Goal: Transaction & Acquisition: Purchase product/service

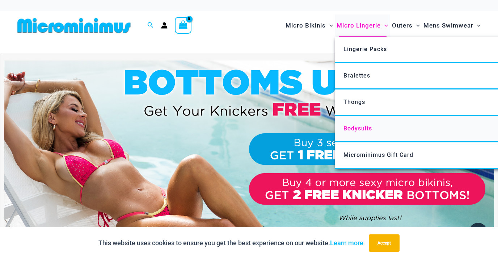
click at [358, 128] on span "Bodysuits" at bounding box center [358, 128] width 29 height 7
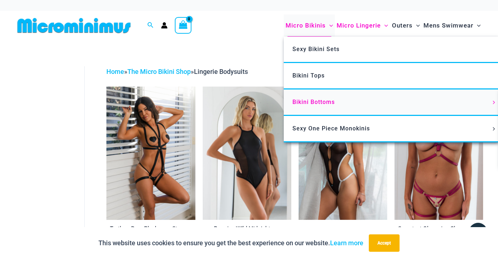
click at [313, 105] on span "Bikini Bottoms" at bounding box center [314, 101] width 42 height 7
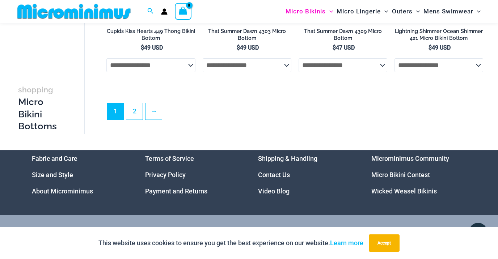
scroll to position [1967, 0]
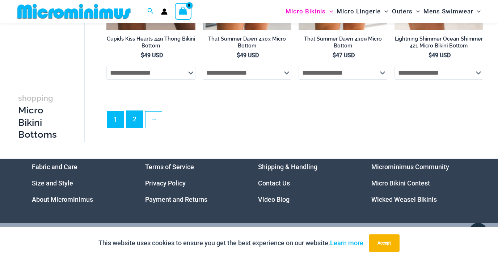
click at [134, 128] on link "2" at bounding box center [134, 119] width 16 height 17
